Goal: Information Seeking & Learning: Learn about a topic

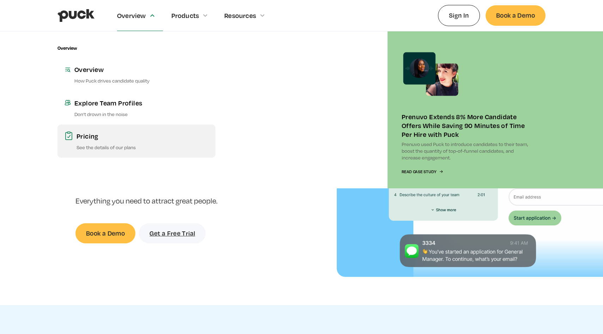
click at [116, 150] on p "See the details of our plans" at bounding box center [143, 147] width 132 height 7
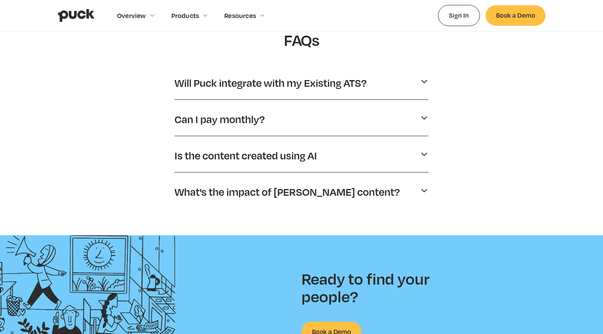
scroll to position [344, 0]
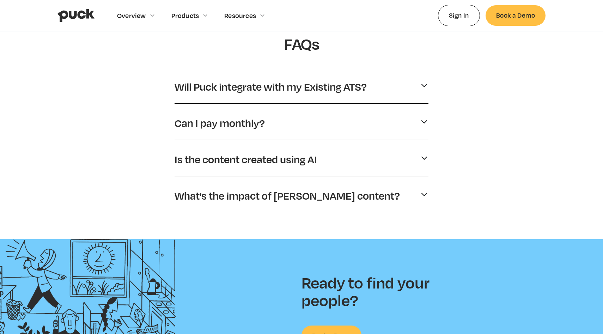
click at [288, 92] on p "Will Puck integrate with my Existing ATS?" at bounding box center [271, 86] width 192 height 13
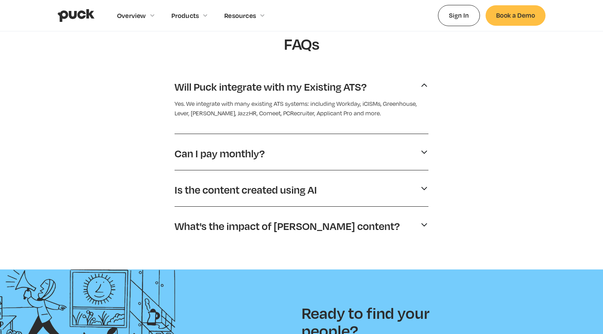
click at [267, 147] on div "Can I pay monthly?" at bounding box center [302, 153] width 254 height 19
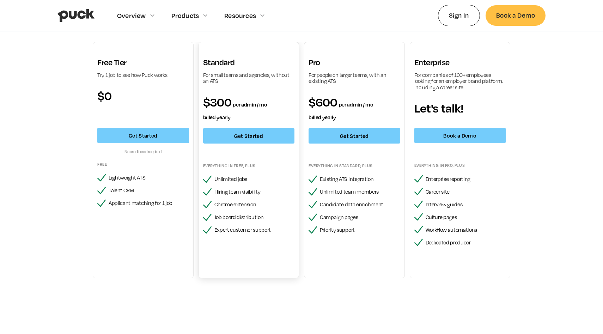
scroll to position [0, 0]
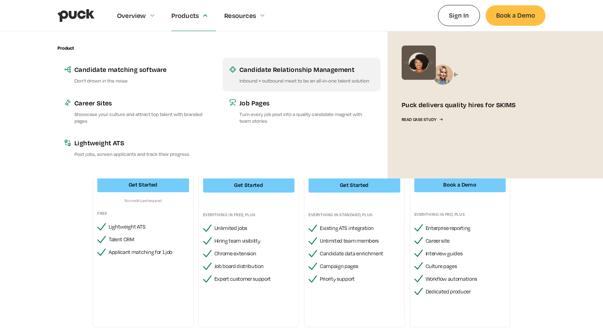
click at [255, 76] on link "Candidate Relationship Management Inbound + outbound meet to be an all-in-one t…" at bounding box center [302, 74] width 158 height 33
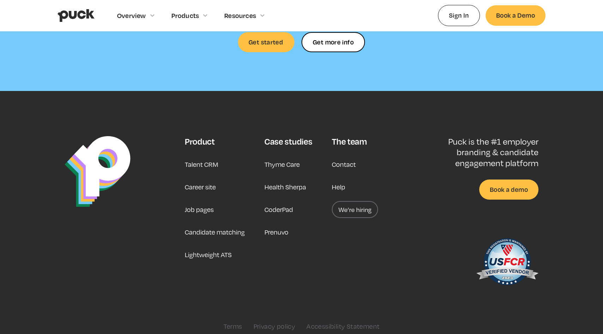
scroll to position [2166, 0]
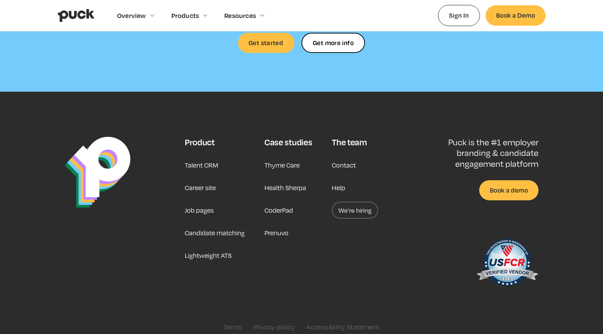
click at [210, 187] on link "Career site" at bounding box center [200, 187] width 31 height 17
